Goal: Task Accomplishment & Management: Manage account settings

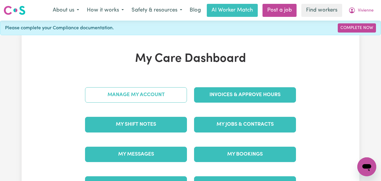
click at [161, 91] on link "Manage My Account" at bounding box center [136, 94] width 102 height 15
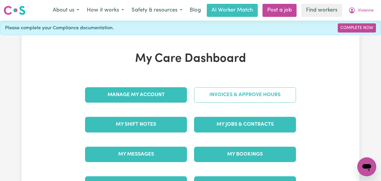
click at [226, 87] on link "Invoices & Approve Hours" at bounding box center [245, 94] width 102 height 15
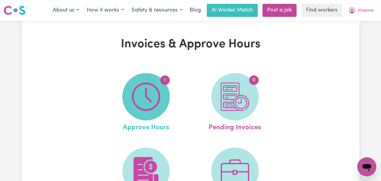
click at [149, 87] on img at bounding box center [146, 97] width 28 height 28
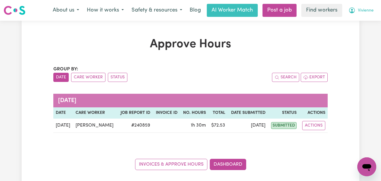
click at [361, 12] on span "Vivienne" at bounding box center [366, 10] width 16 height 7
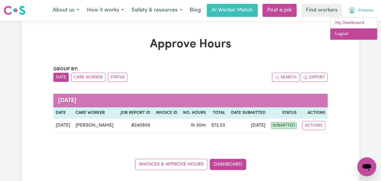
click at [351, 32] on link "Logout" at bounding box center [353, 33] width 47 height 11
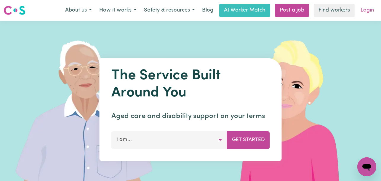
click at [366, 8] on link "Login" at bounding box center [367, 10] width 20 height 13
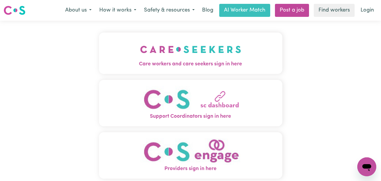
click at [140, 54] on img "Care workers and care seekers sign in here" at bounding box center [190, 49] width 101 height 22
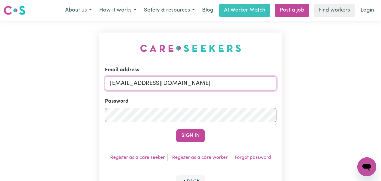
drag, startPoint x: 269, startPoint y: 83, endPoint x: 141, endPoint y: 83, distance: 128.8
click at [141, 83] on input "[EMAIL_ADDRESS][DOMAIN_NAME]" at bounding box center [190, 83] width 171 height 14
paste input "HazelFisher"
type input "[EMAIL_ADDRESS][DOMAIN_NAME]"
click at [176, 129] on button "Sign In" at bounding box center [190, 135] width 28 height 13
